Goal: Task Accomplishment & Management: Manage account settings

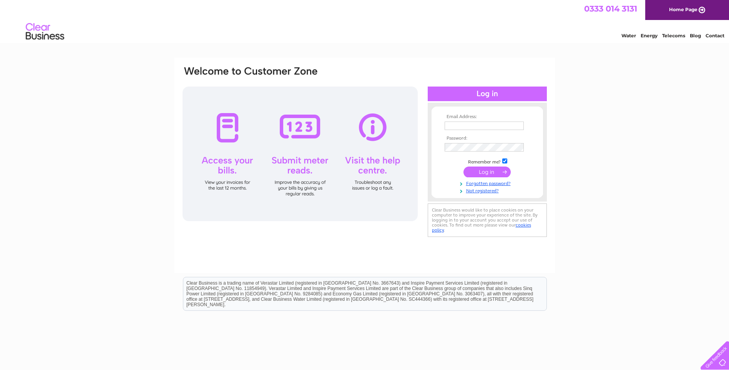
type input "alastair.stewart@gillespieandanderson.co.uk"
click at [475, 171] on input "submit" at bounding box center [487, 171] width 47 height 11
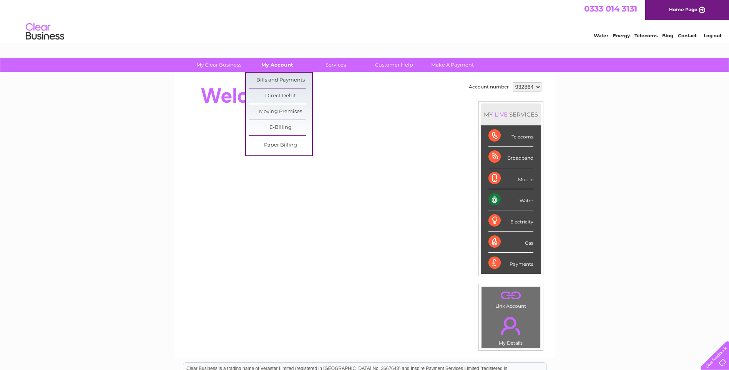
click at [287, 64] on link "My Account" at bounding box center [277, 65] width 63 height 14
click at [285, 81] on link "Bills and Payments" at bounding box center [280, 80] width 63 height 15
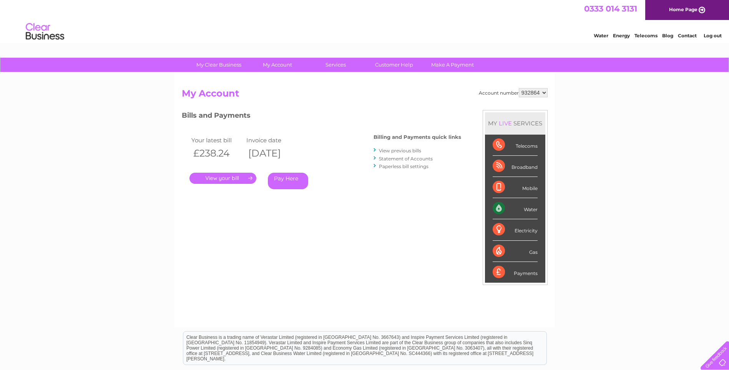
click at [240, 172] on div ". Pay Here" at bounding box center [267, 167] width 154 height 12
click at [240, 179] on link "." at bounding box center [223, 178] width 67 height 11
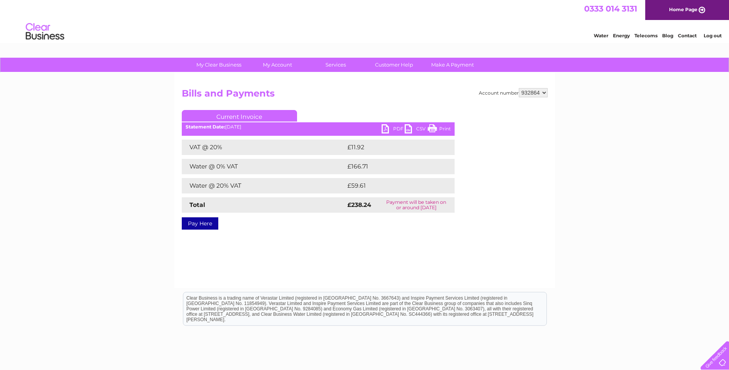
click at [395, 128] on link "PDF" at bounding box center [393, 129] width 23 height 11
